Goal: Information Seeking & Learning: Check status

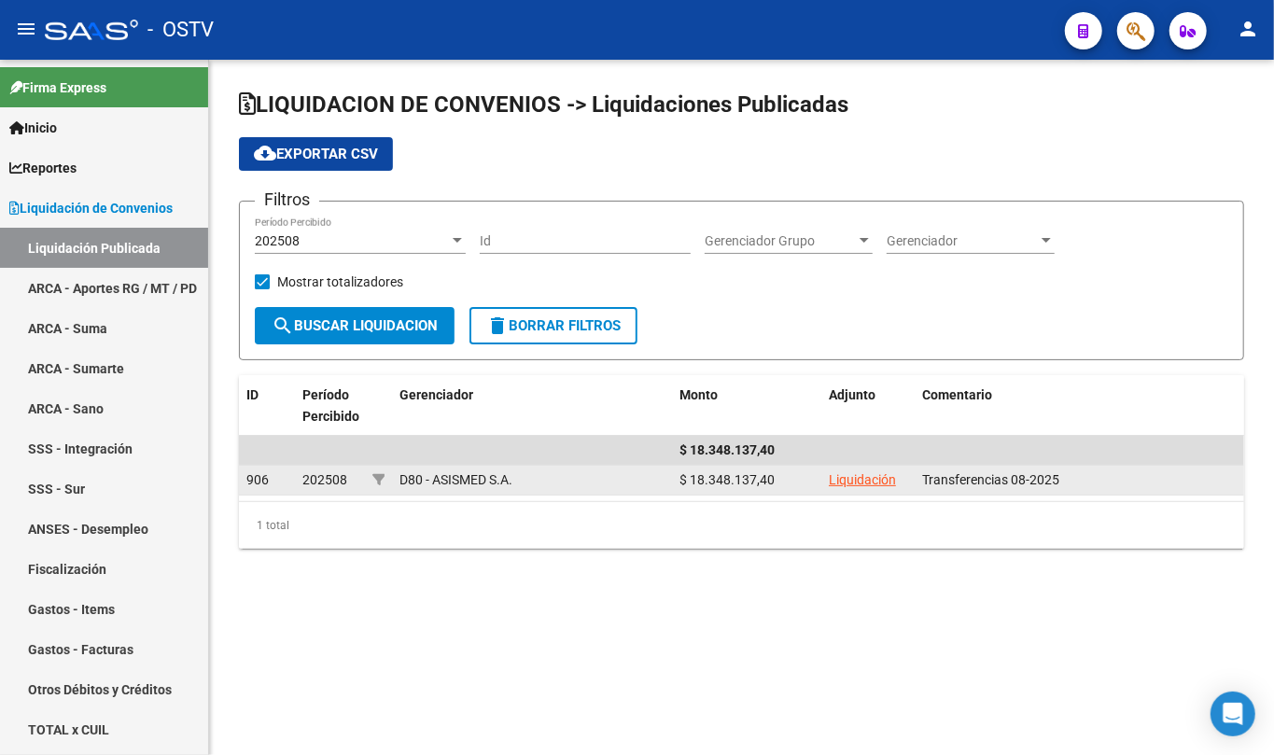
click at [868, 486] on link "Liquidación" at bounding box center [862, 479] width 67 height 15
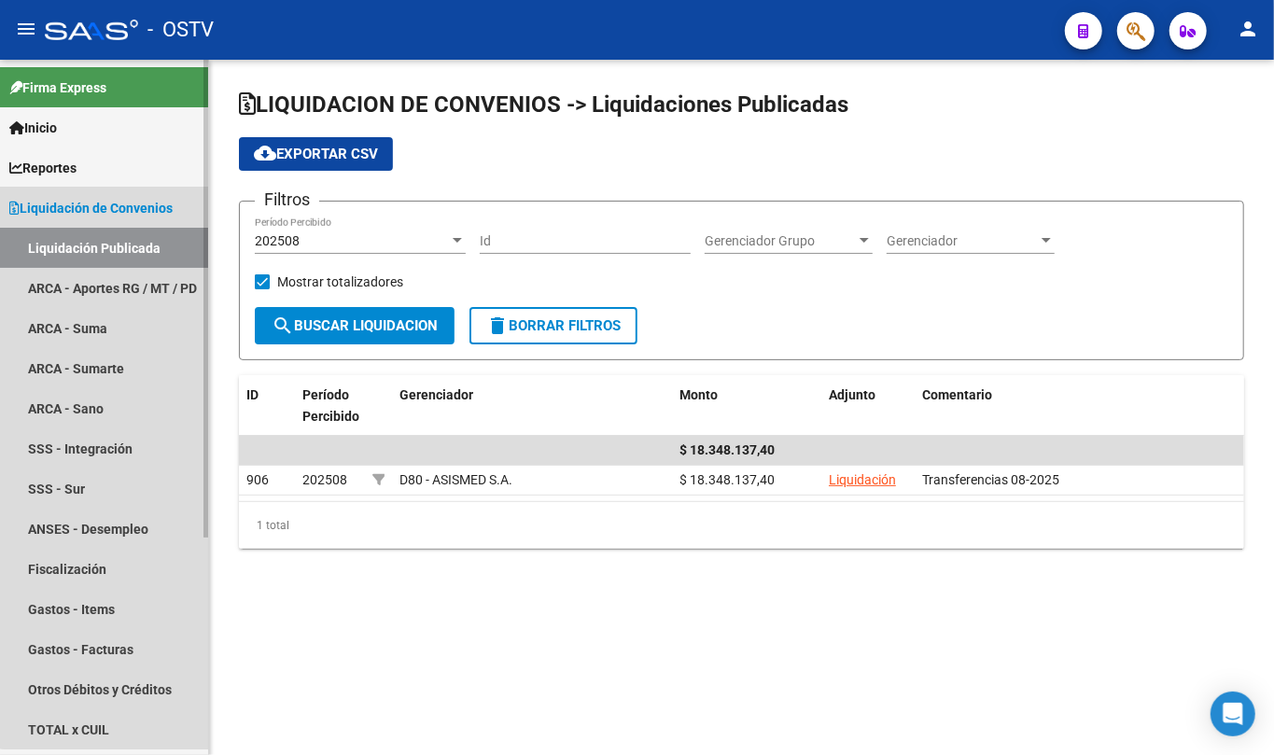
click at [119, 213] on span "Liquidación de Convenios" at bounding box center [90, 208] width 163 height 21
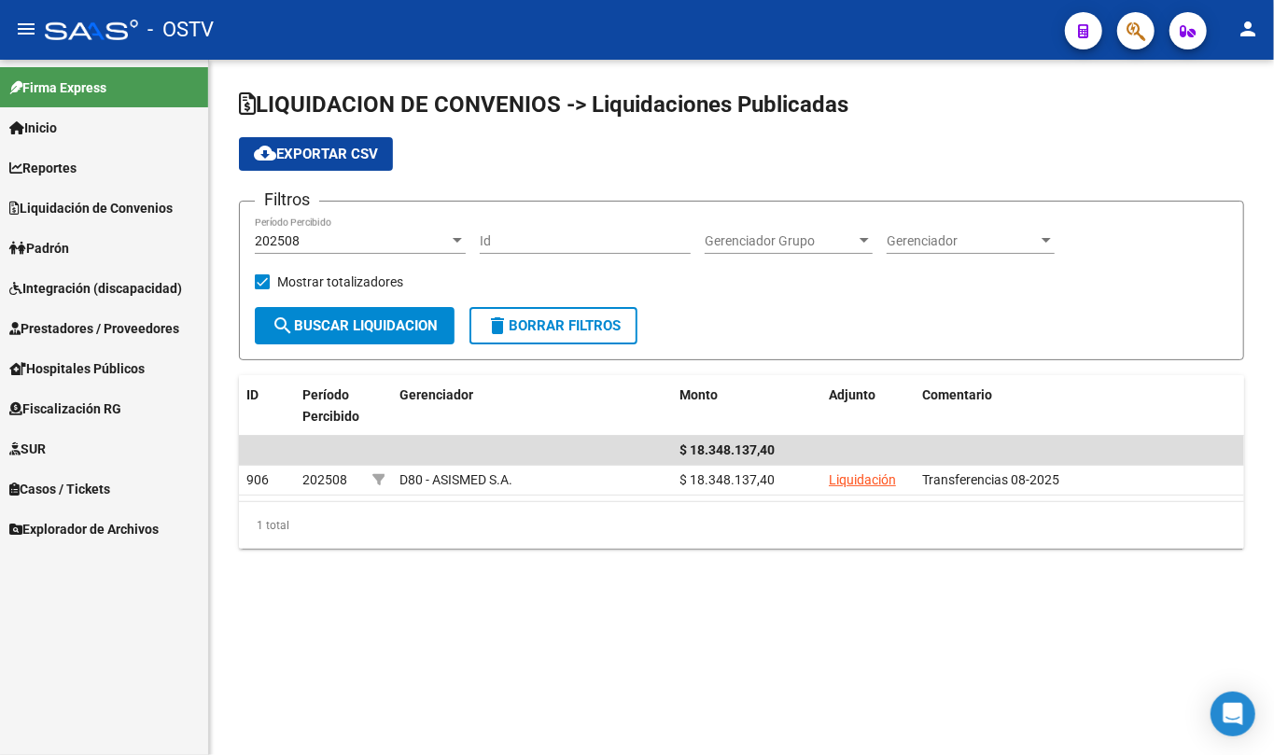
click at [94, 251] on link "Padrón" at bounding box center [104, 248] width 208 height 40
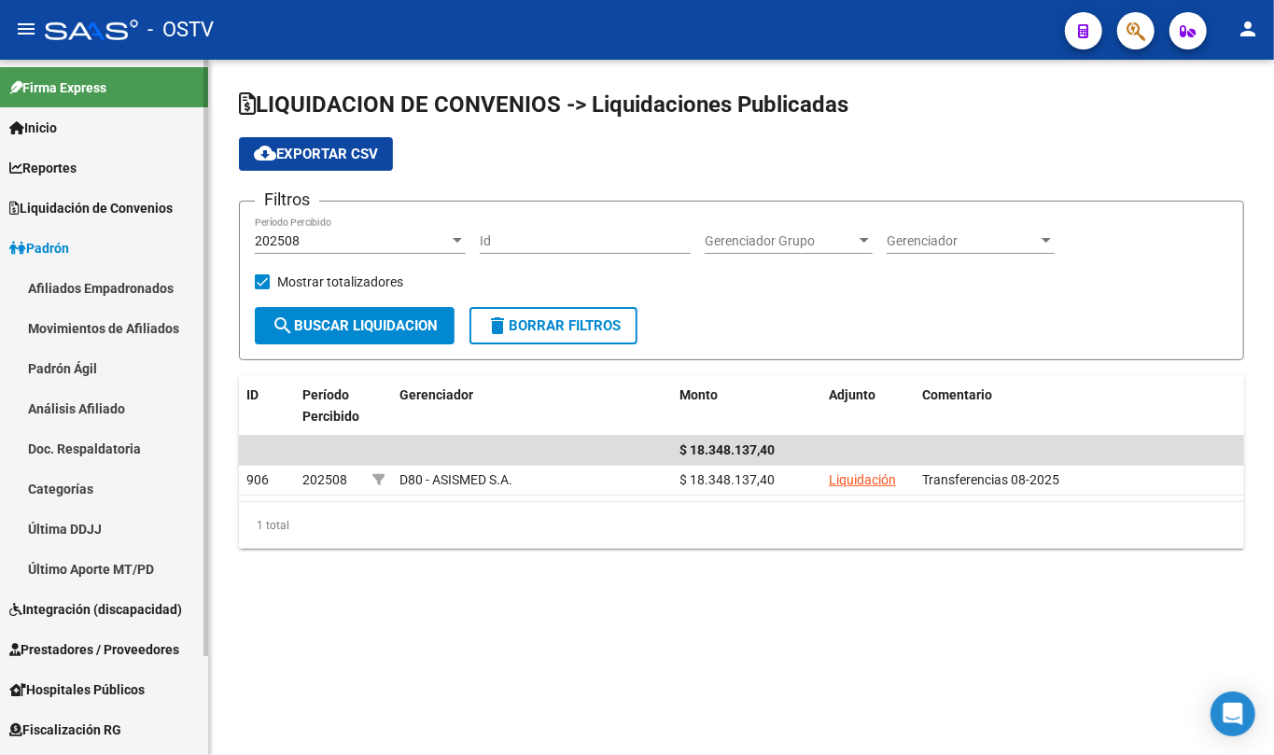
click at [105, 374] on link "Padrón Ágil" at bounding box center [104, 368] width 208 height 40
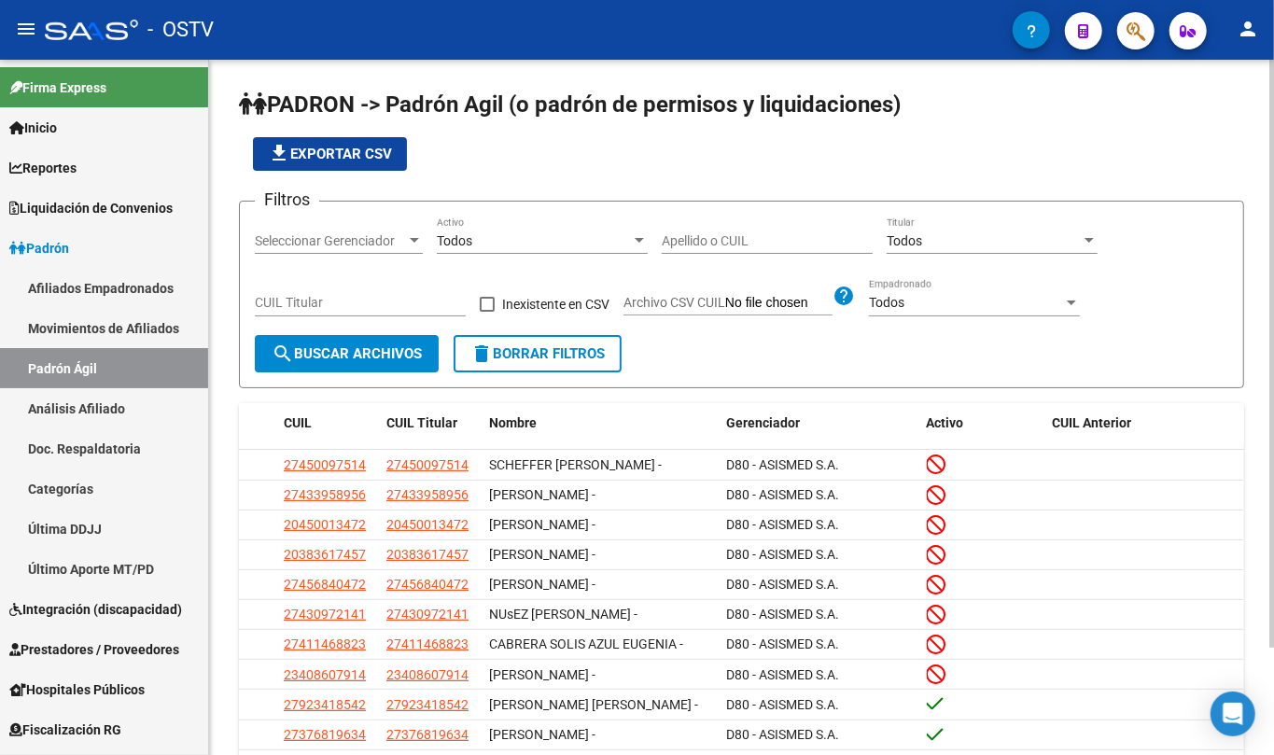
click at [793, 240] on input "Apellido o CUIL" at bounding box center [767, 241] width 211 height 16
paste input "27395076375"
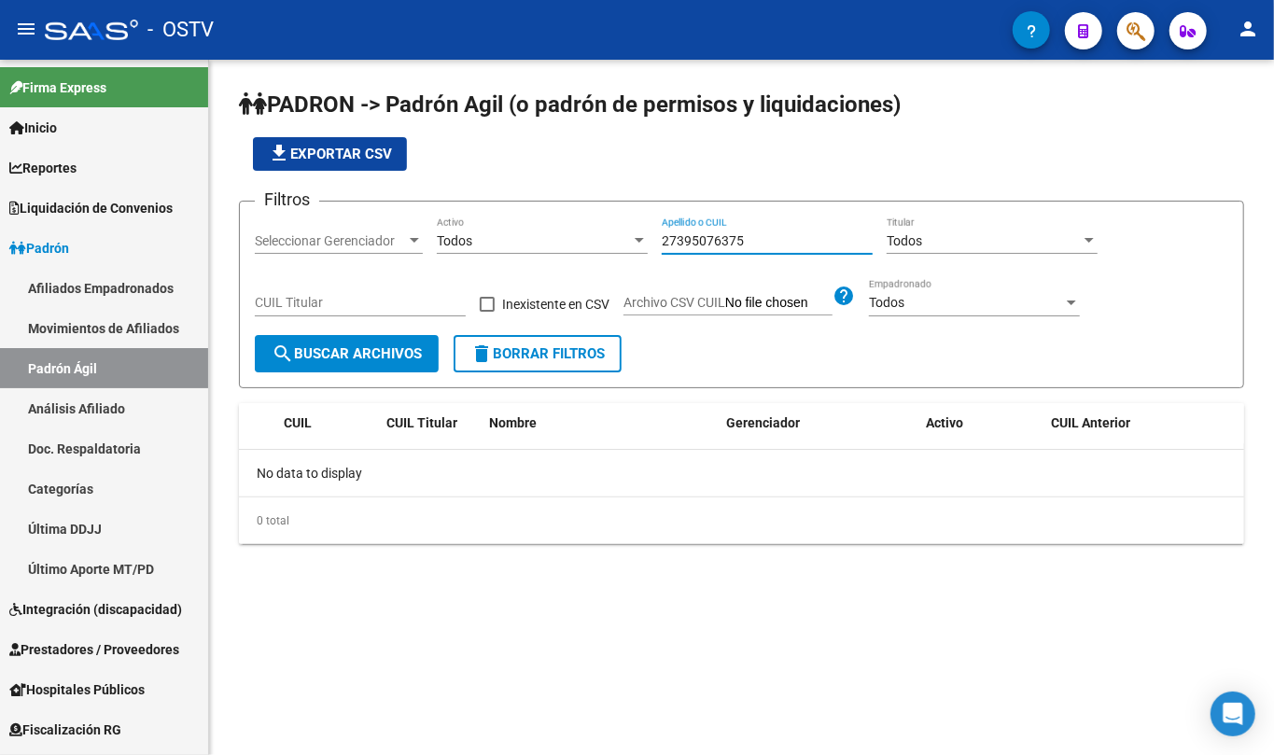
click at [723, 233] on input "27395076375" at bounding box center [767, 241] width 211 height 16
click at [715, 243] on input "27395076375" at bounding box center [767, 241] width 211 height 16
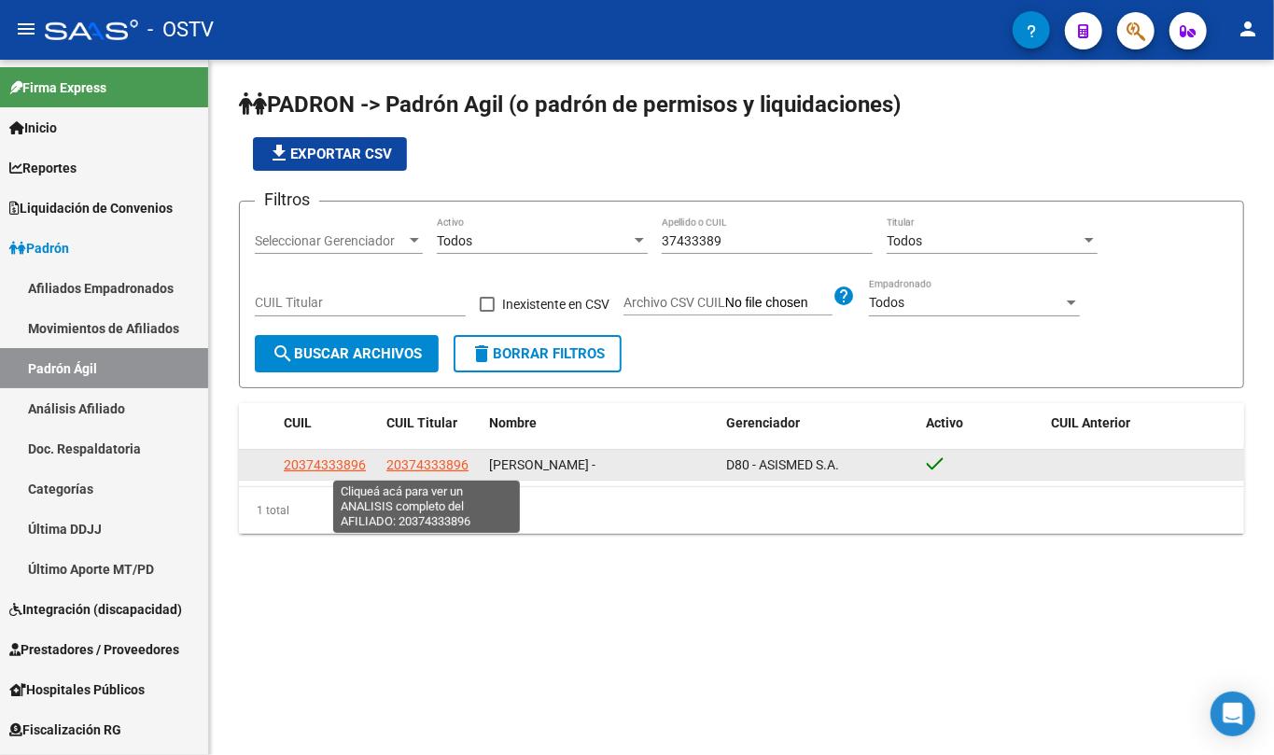
click at [448, 468] on span "20374333896" at bounding box center [427, 464] width 82 height 15
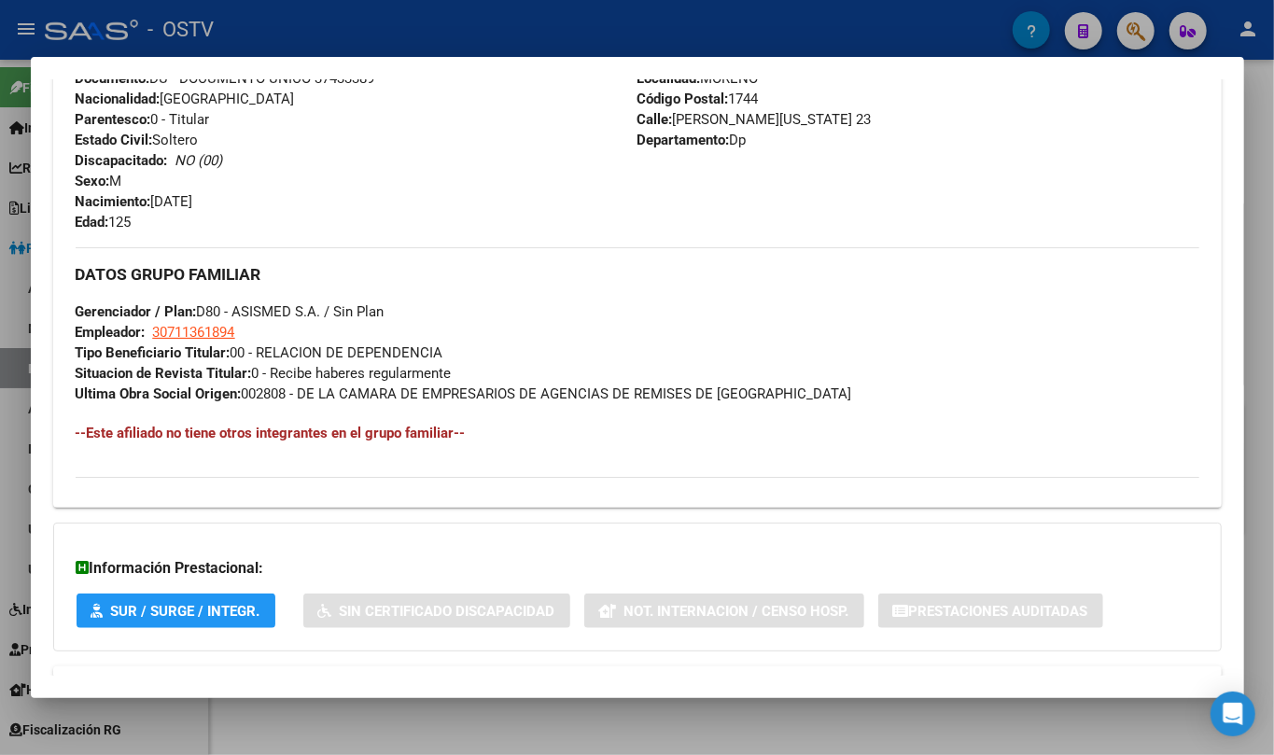
scroll to position [803, 0]
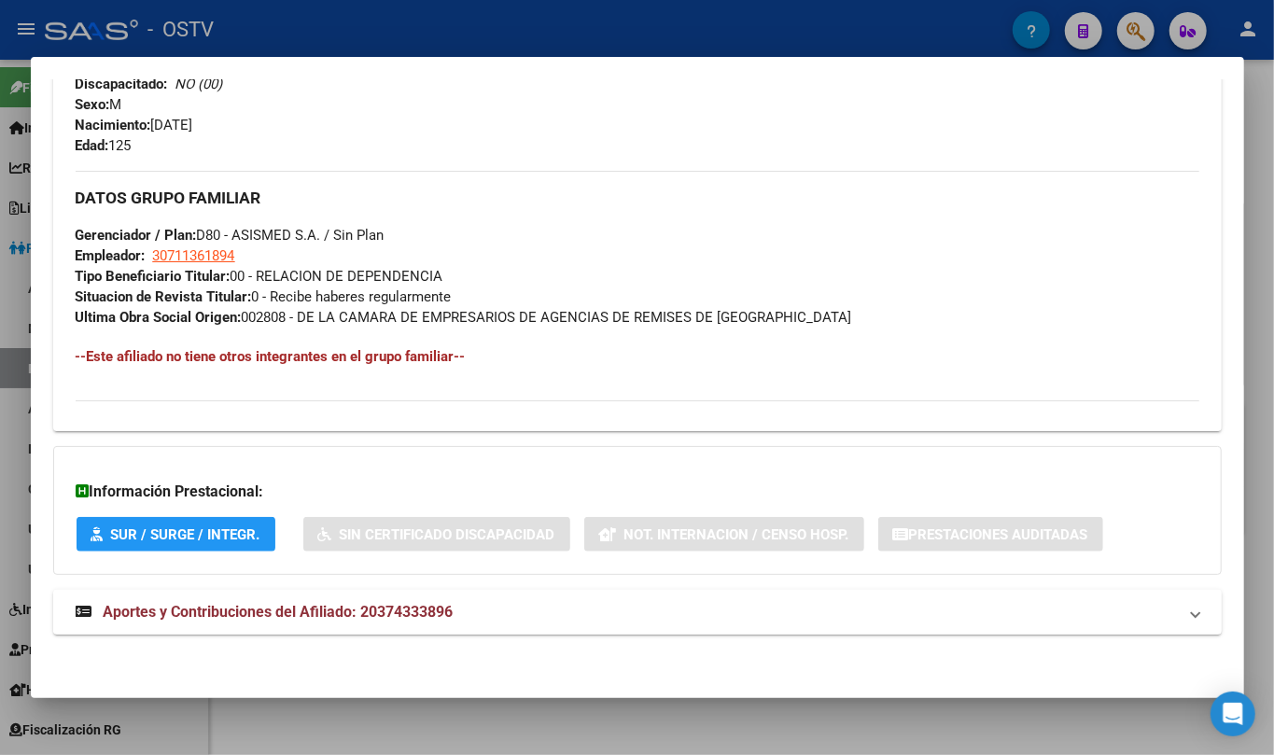
drag, startPoint x: 448, startPoint y: 610, endPoint x: 472, endPoint y: 530, distance: 83.0
click at [446, 610] on span "Aportes y Contribuciones del Afiliado: 20374333896" at bounding box center [279, 612] width 350 height 18
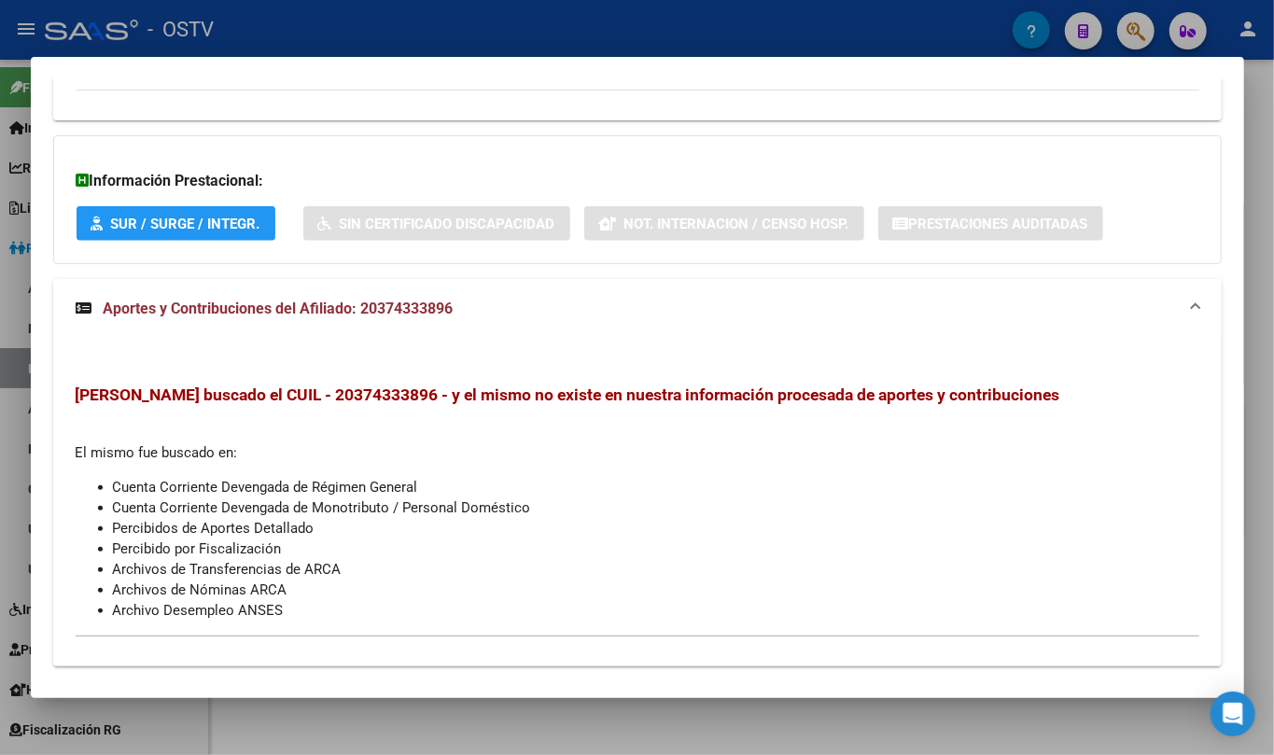
scroll to position [1146, 0]
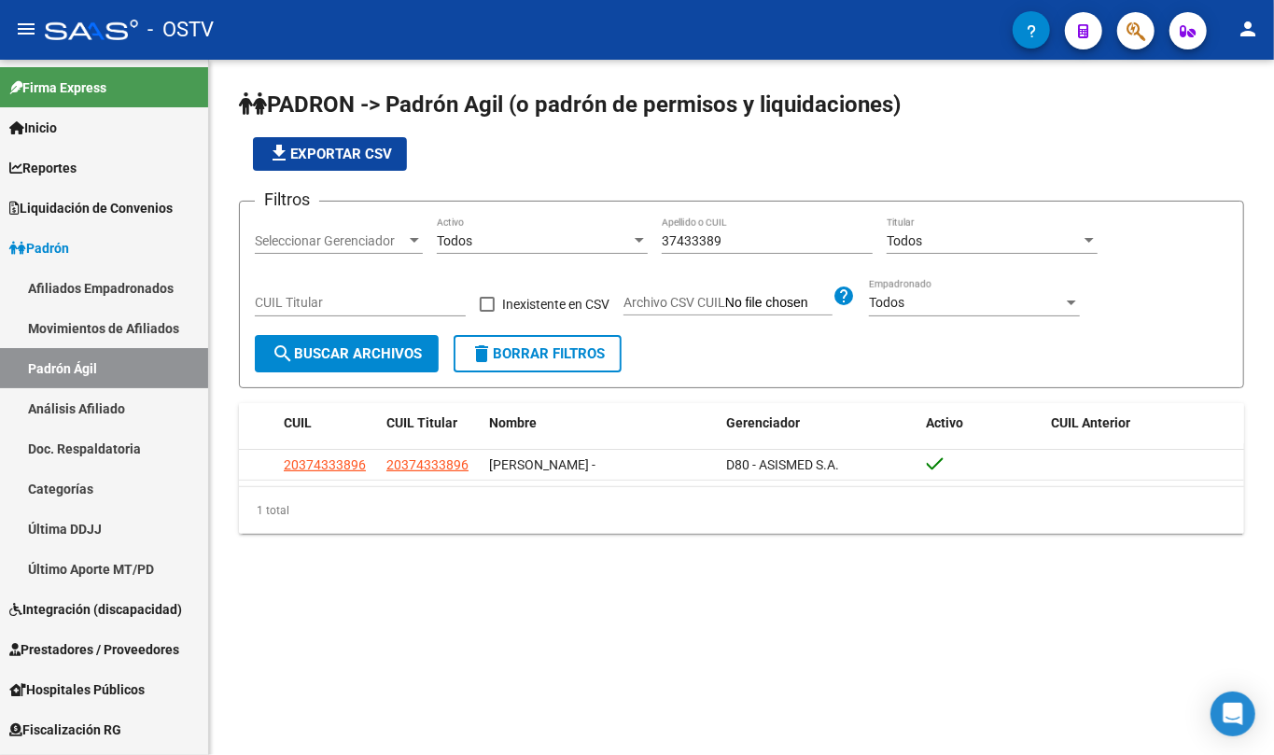
click at [717, 244] on input "37433389" at bounding box center [767, 241] width 211 height 16
click at [717, 243] on input "37433389" at bounding box center [767, 241] width 211 height 16
paste input "20257338070"
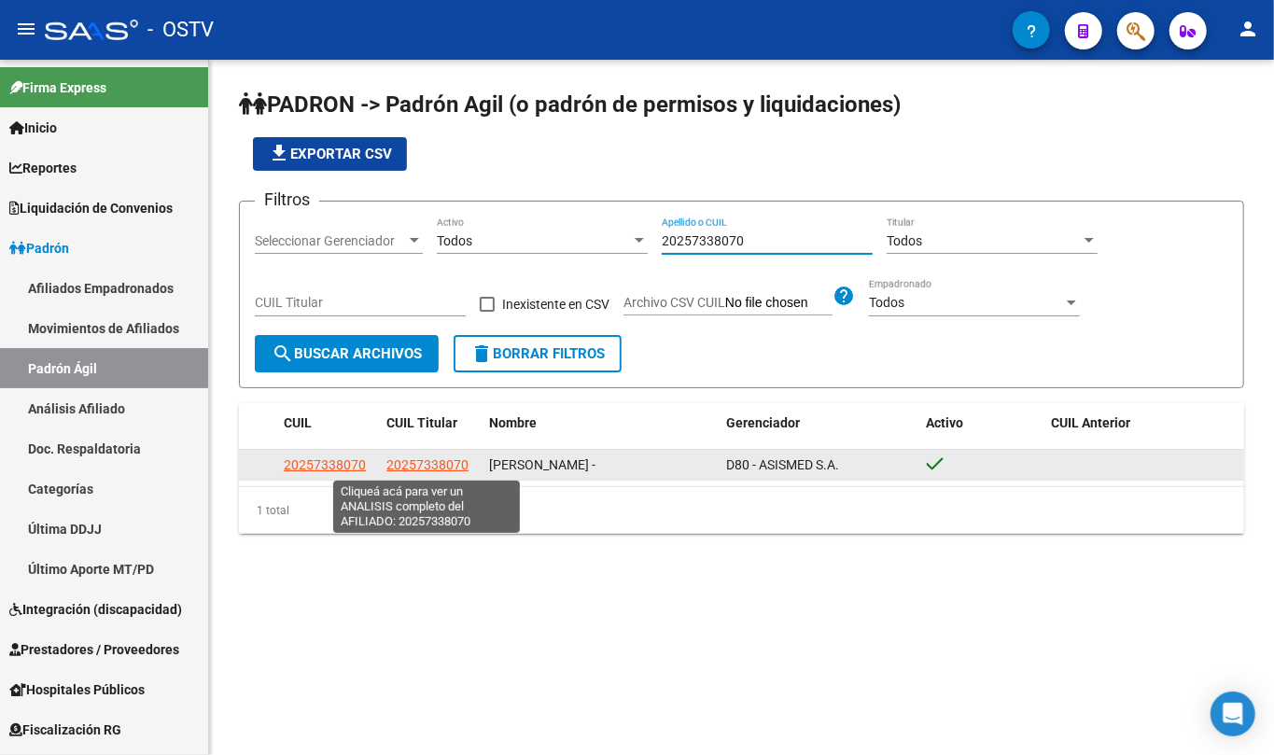
type input "20257338070"
click at [429, 465] on span "20257338070" at bounding box center [427, 464] width 82 height 15
type textarea "20257338070"
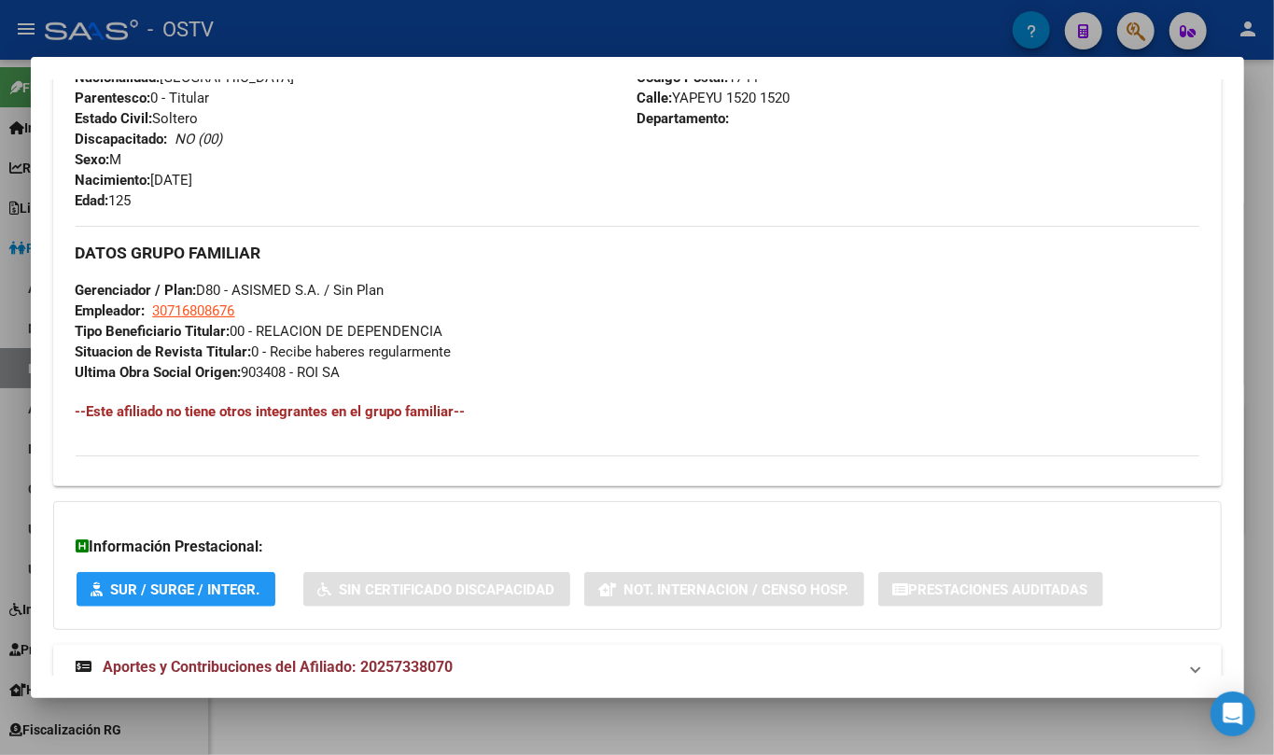
scroll to position [803, 0]
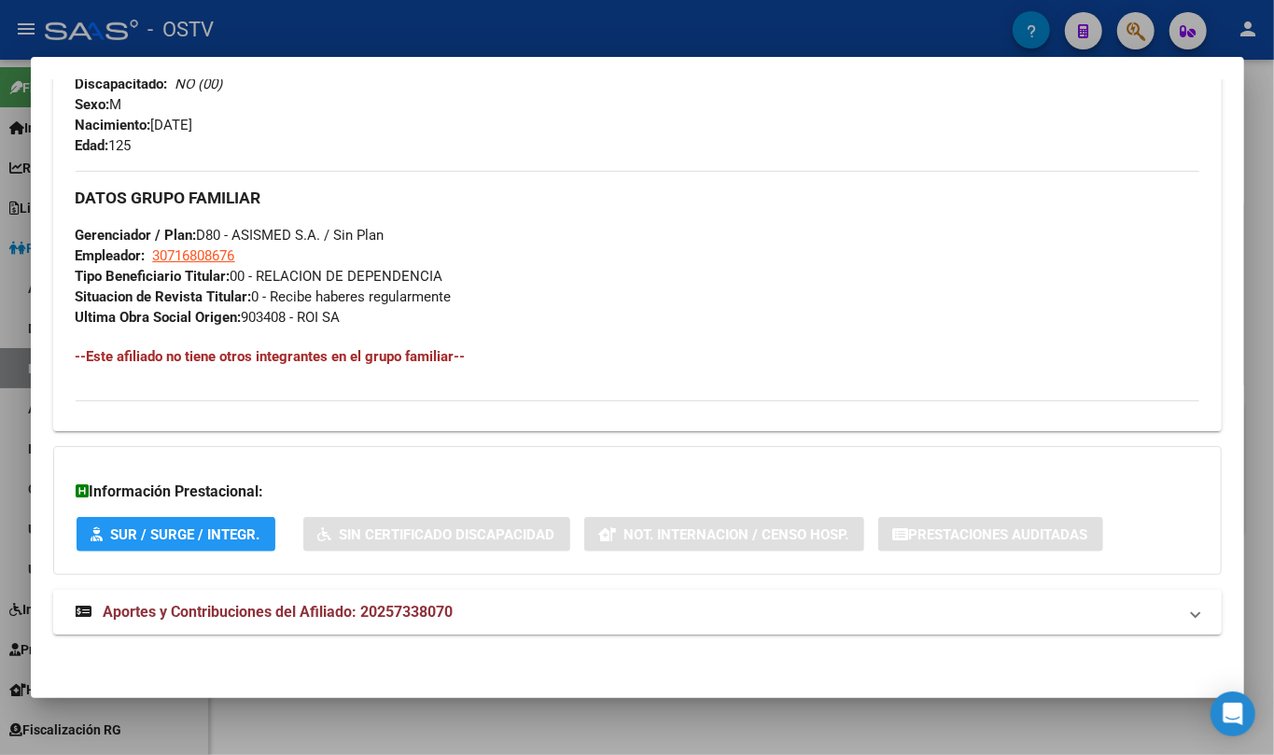
click at [418, 596] on mat-expansion-panel-header "Aportes y Contribuciones del Afiliado: 20257338070" at bounding box center [637, 612] width 1169 height 45
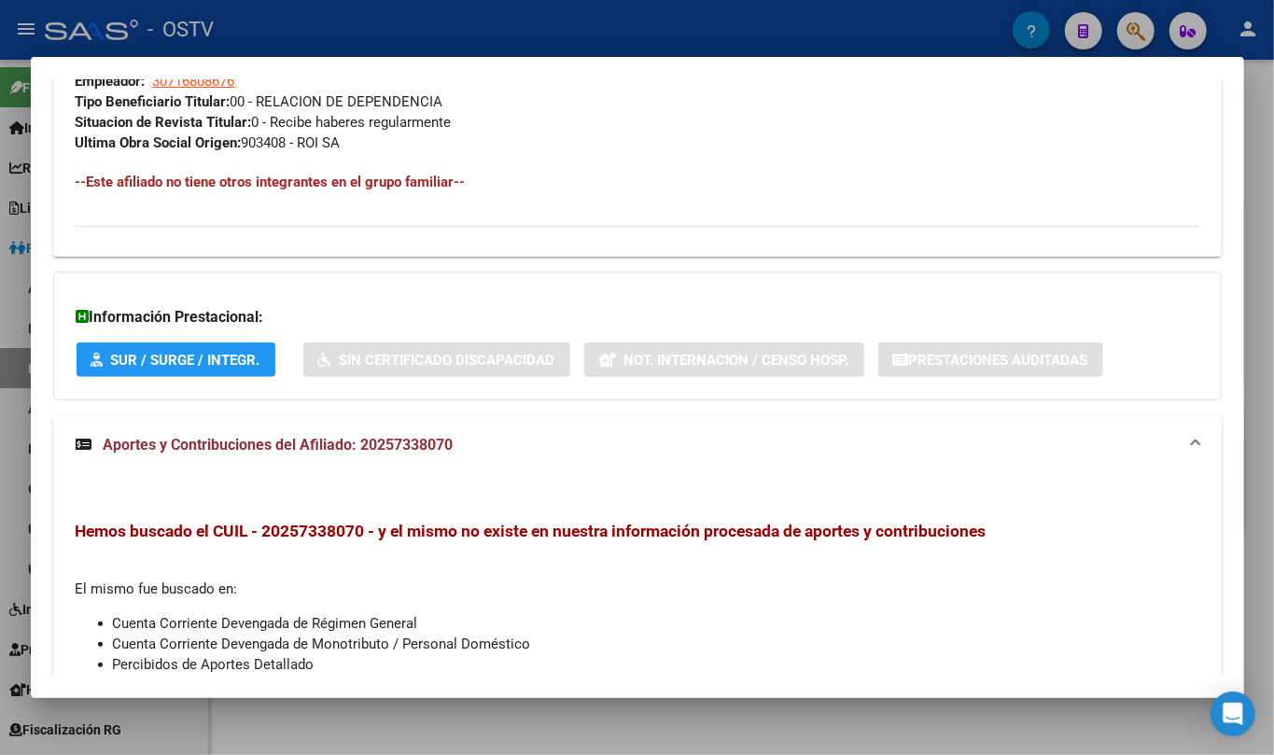
scroll to position [1038, 0]
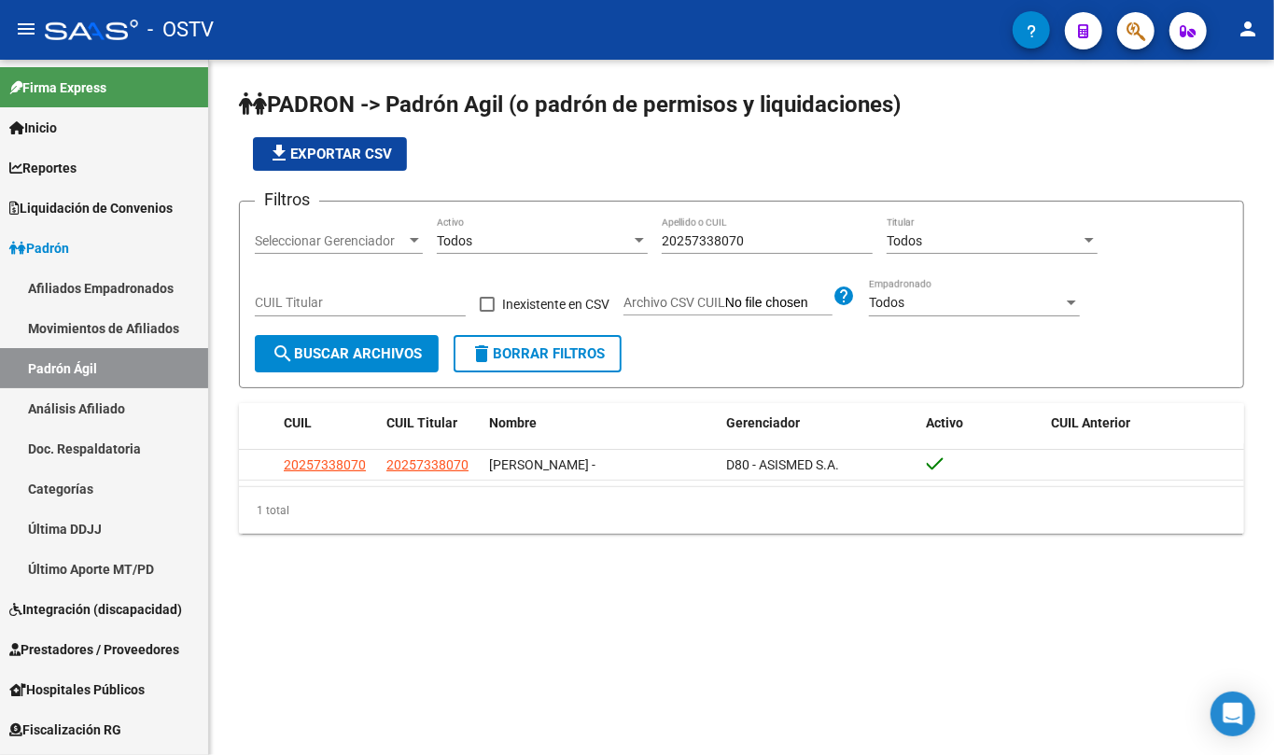
click at [736, 240] on input "20257338070" at bounding box center [767, 241] width 211 height 16
click at [737, 241] on input "20257338070" at bounding box center [767, 241] width 211 height 16
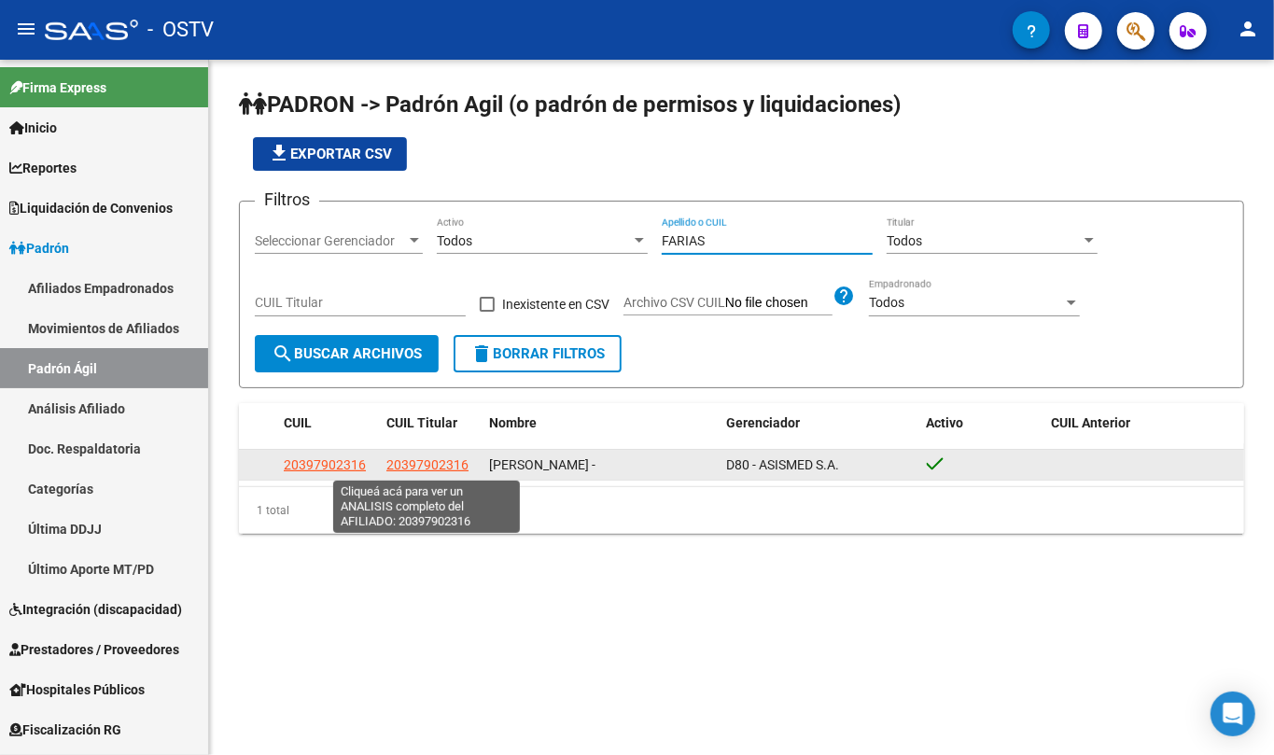
type input "FARIAS"
click at [427, 468] on span "20397902316" at bounding box center [427, 464] width 82 height 15
type textarea "20397902316"
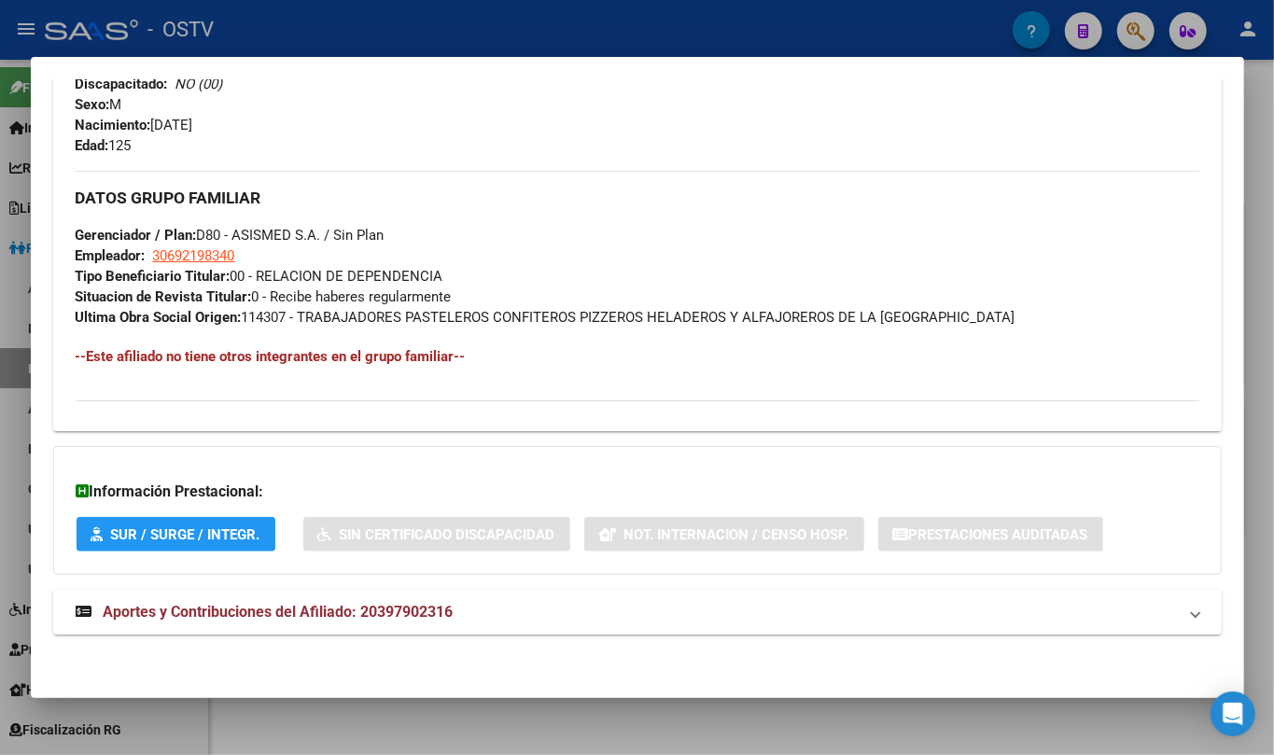
click at [372, 594] on mat-expansion-panel-header "Aportes y Contribuciones del Afiliado: 20397902316" at bounding box center [637, 612] width 1169 height 45
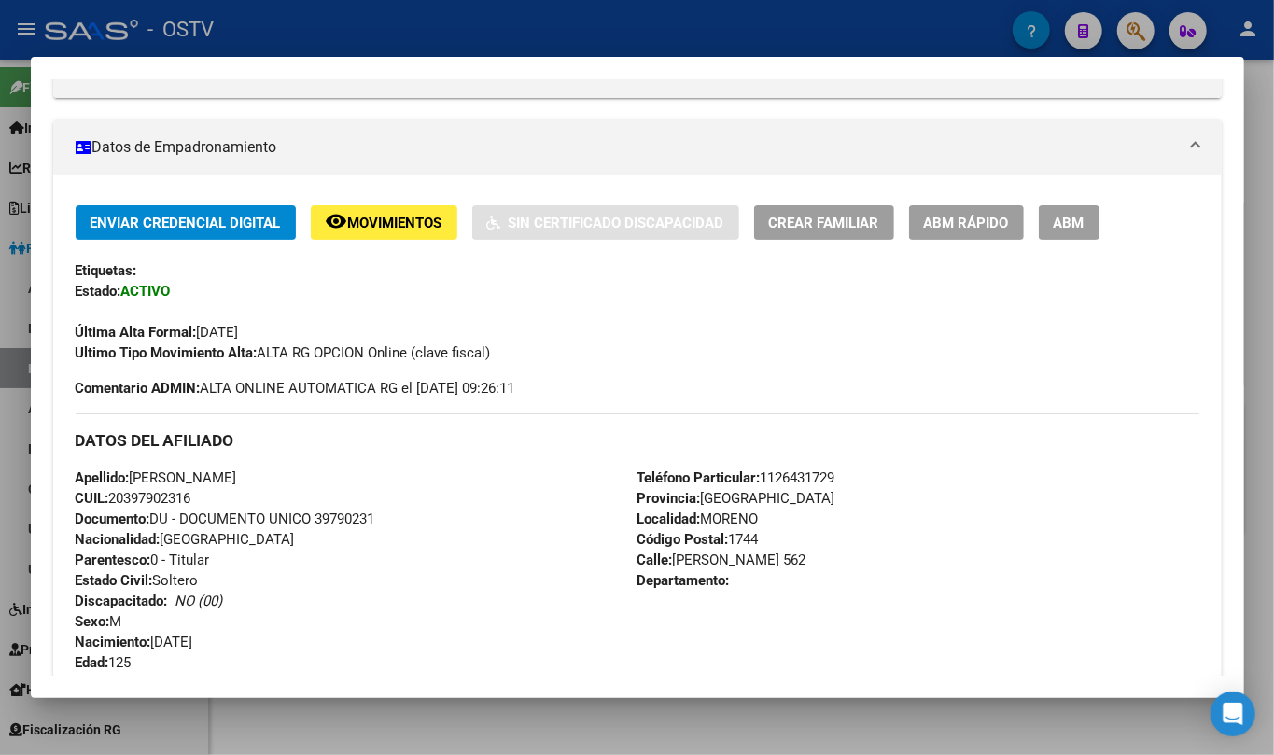
scroll to position [276, 0]
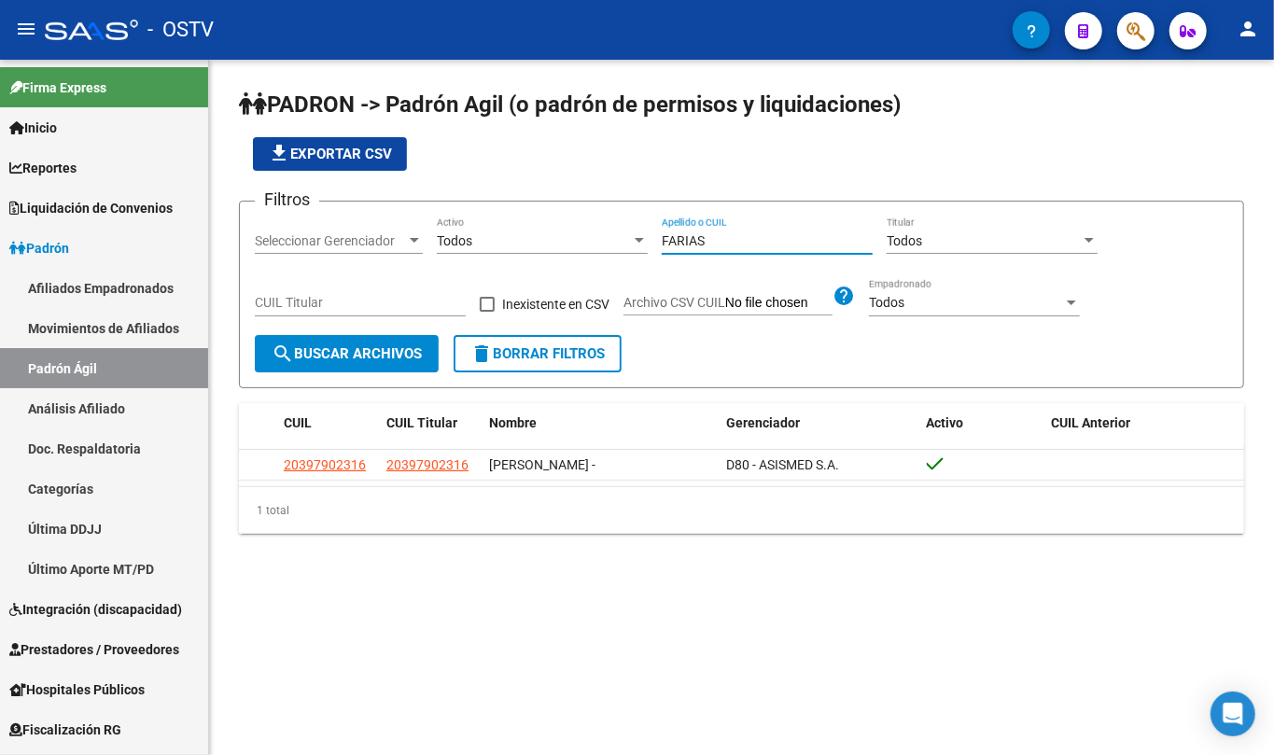
click at [689, 243] on input "FARIAS" at bounding box center [767, 241] width 211 height 16
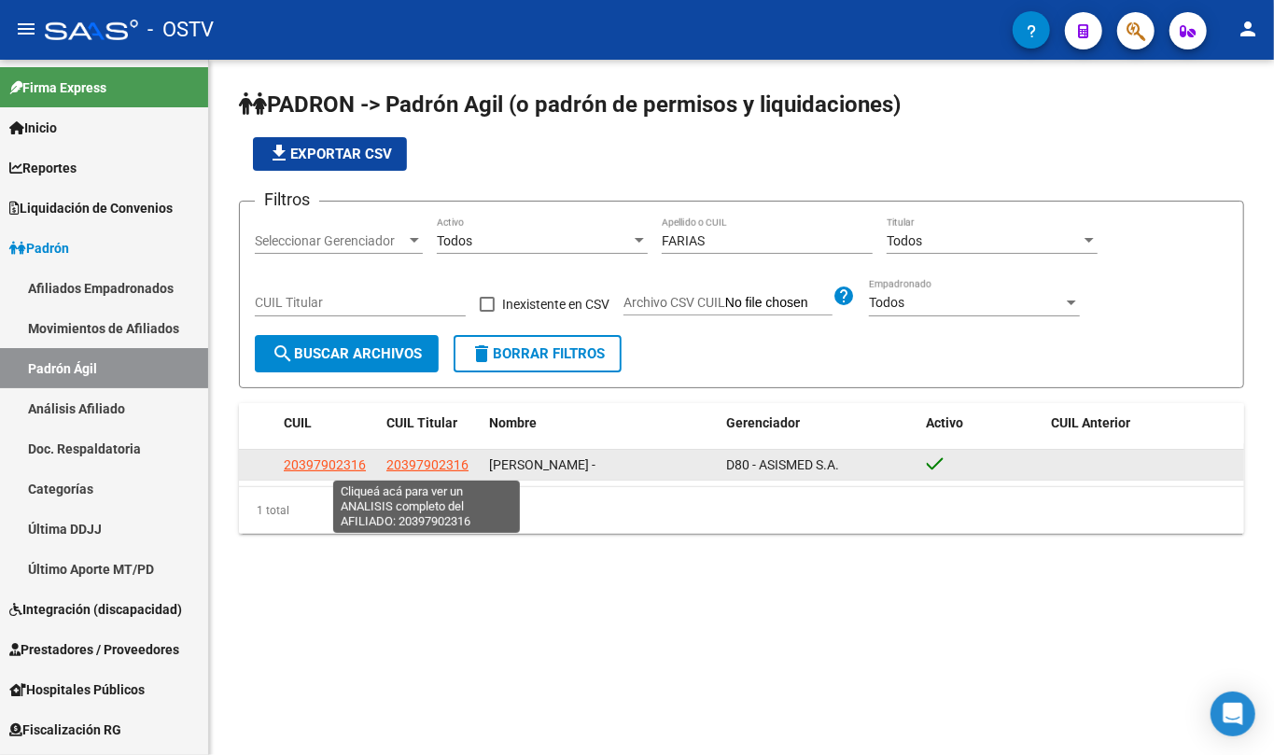
click at [457, 459] on span "20397902316" at bounding box center [427, 464] width 82 height 15
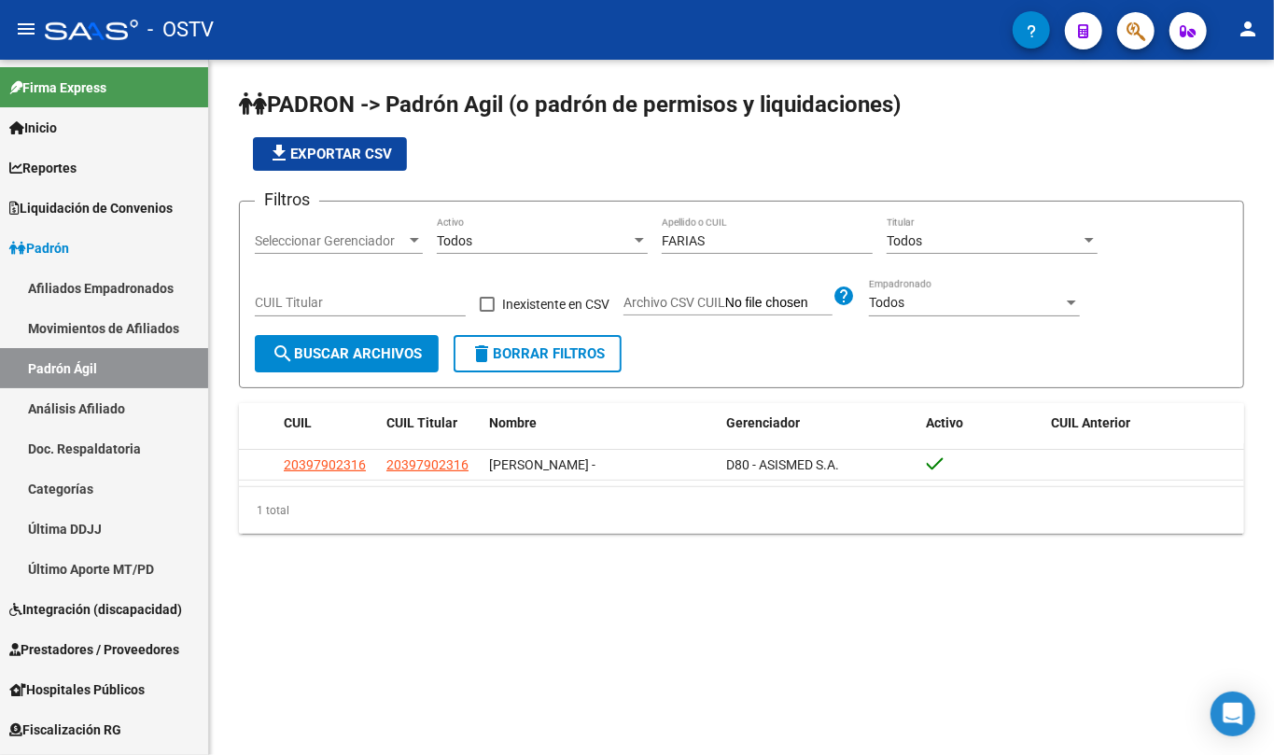
click at [698, 245] on input "FARIAS" at bounding box center [767, 241] width 211 height 16
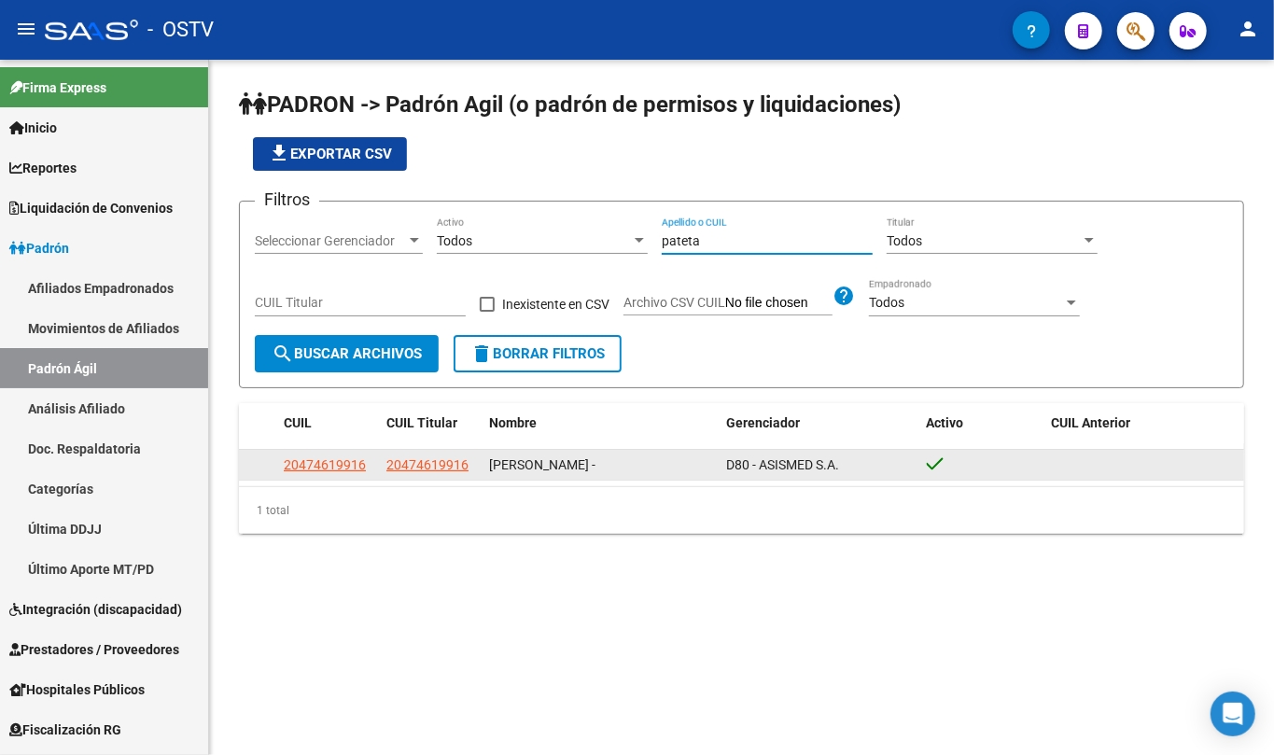
type input "pateta"
click at [422, 475] on app-link-go-to "20474619916" at bounding box center [427, 465] width 82 height 21
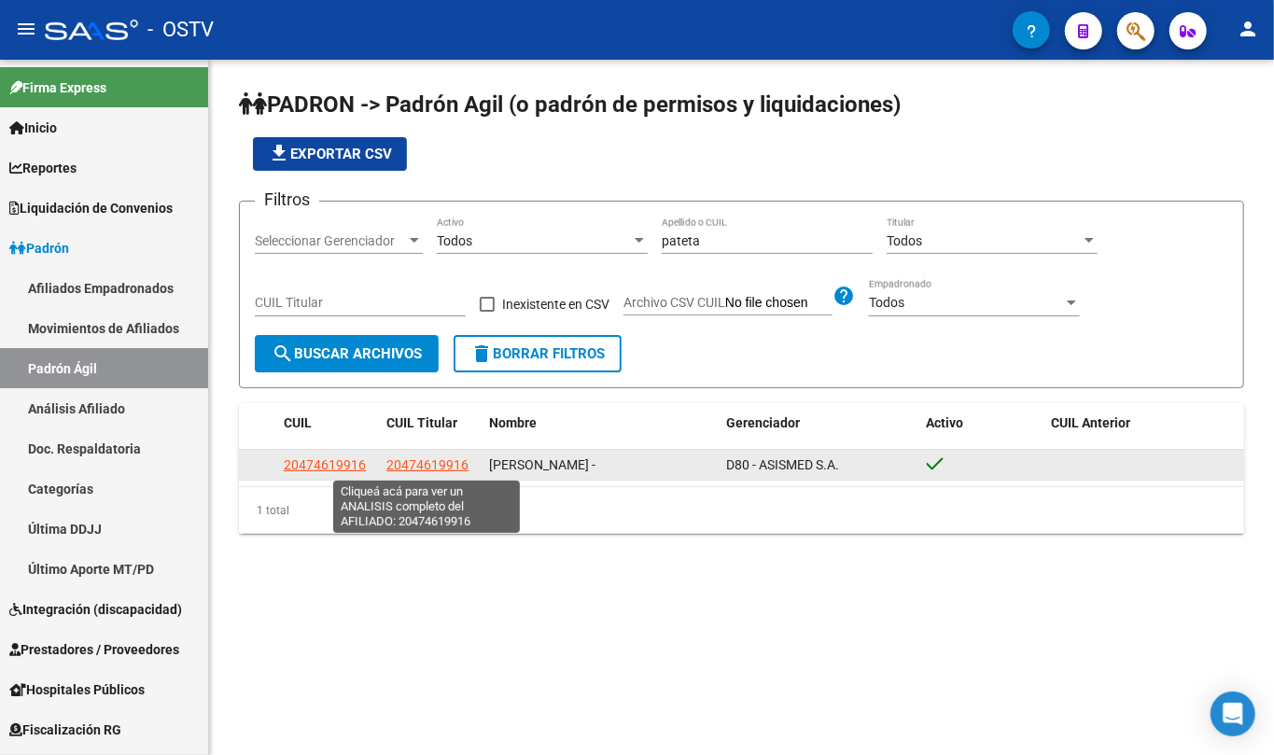
click at [424, 467] on span "20474619916" at bounding box center [427, 464] width 82 height 15
type textarea "20474619916"
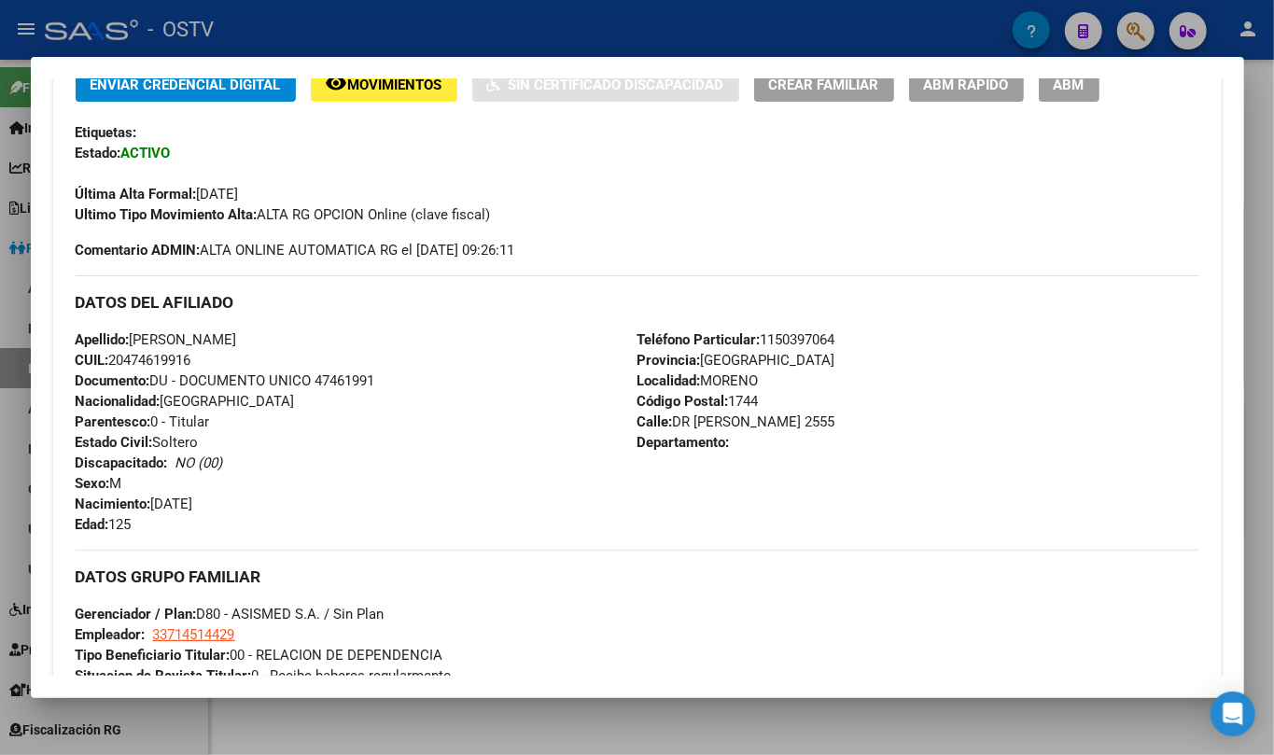
scroll to position [803, 0]
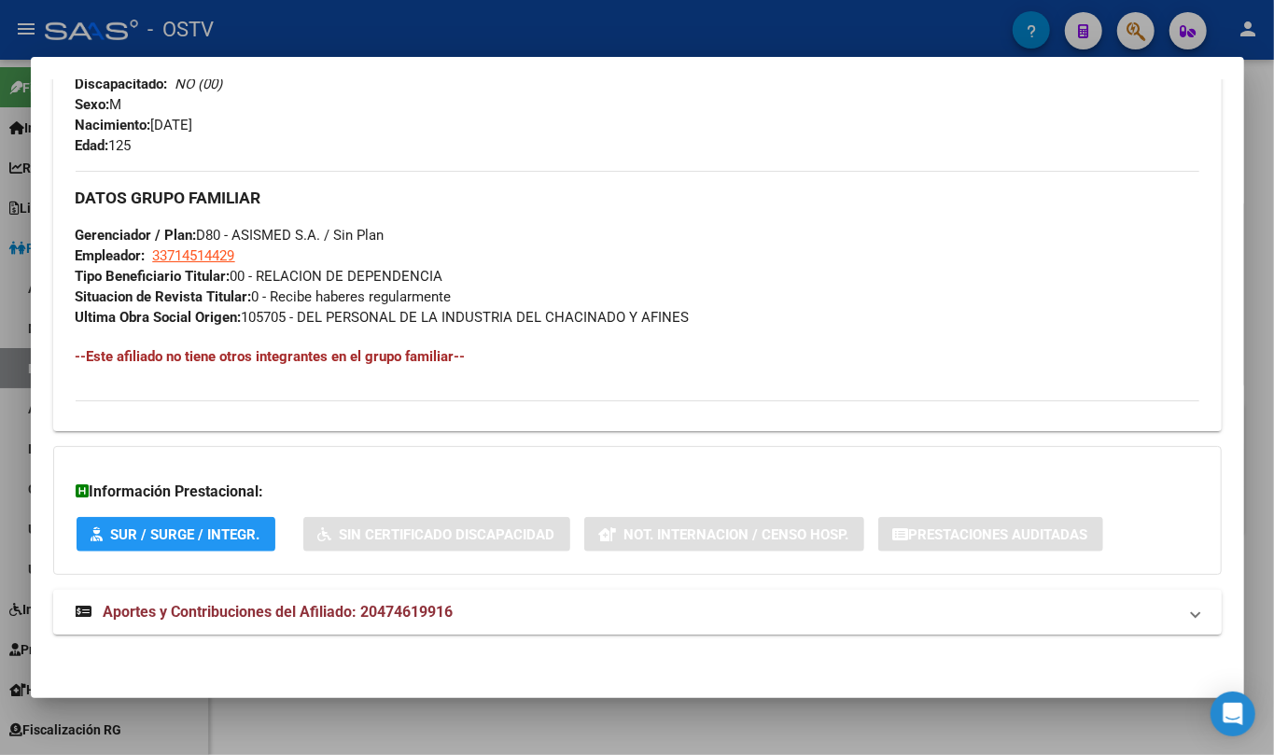
click at [393, 612] on span "Aportes y Contribuciones del Afiliado: 20474619916" at bounding box center [279, 612] width 350 height 18
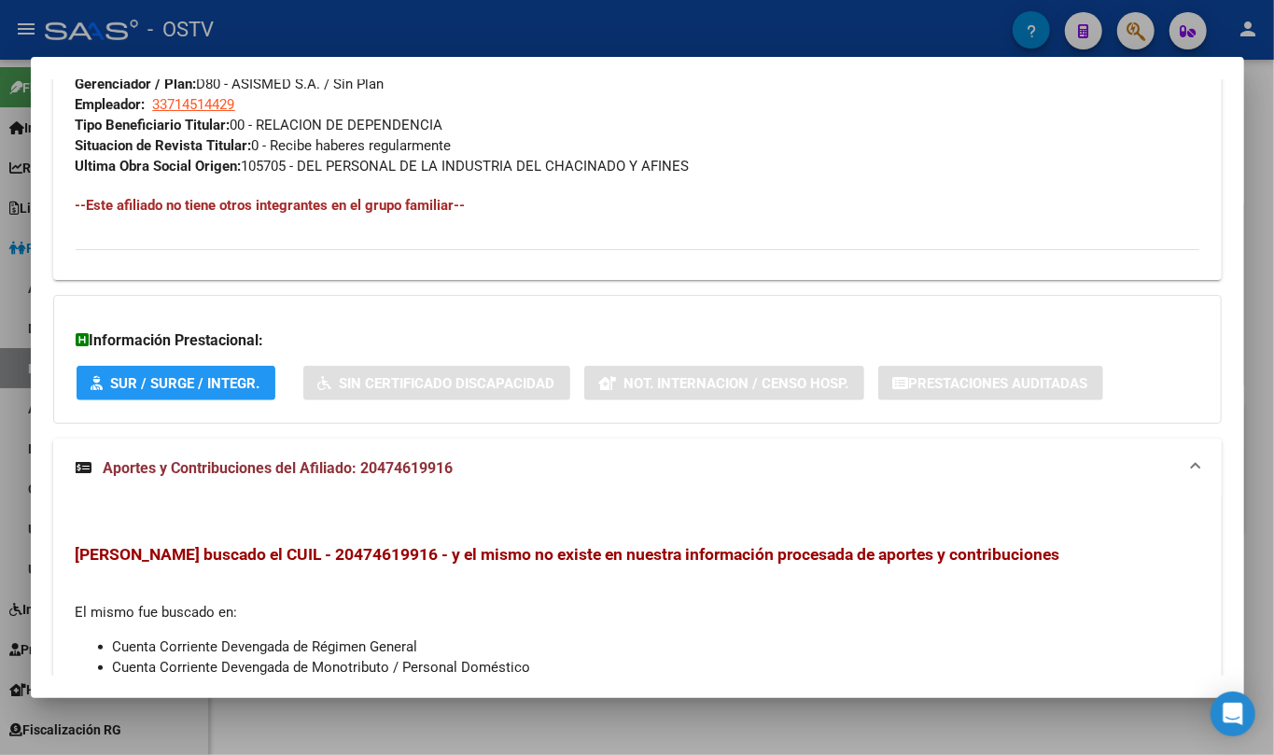
scroll to position [1146, 0]
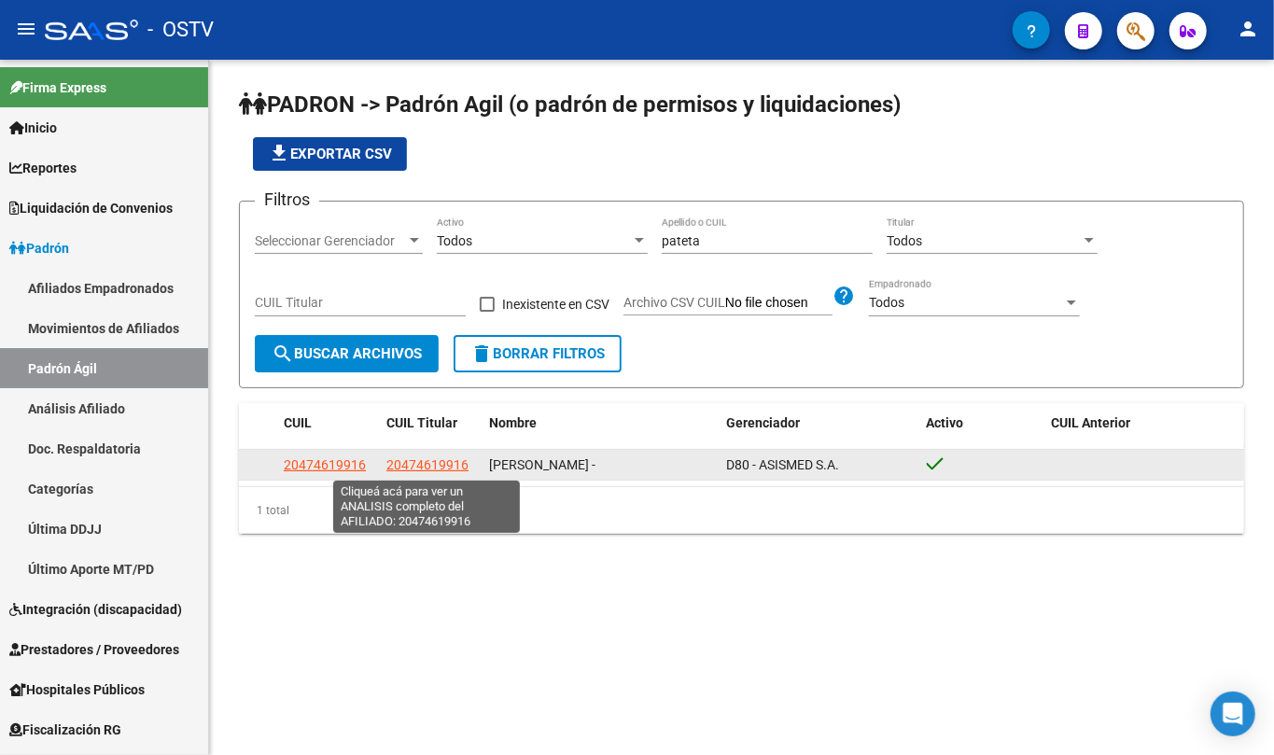
click at [448, 464] on span "20474619916" at bounding box center [427, 464] width 82 height 15
copy span "9"
